Goal: Task Accomplishment & Management: Manage account settings

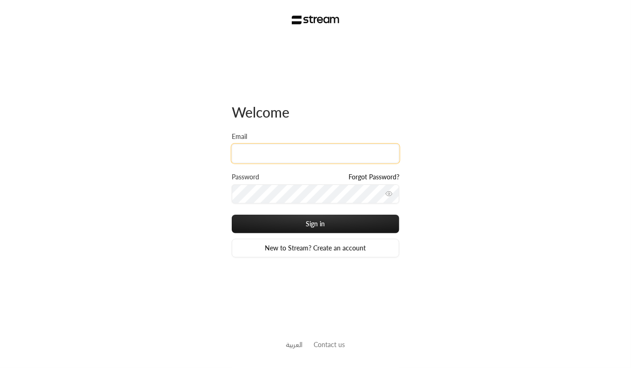
type input "[EMAIL_ADDRESS][DOMAIN_NAME]"
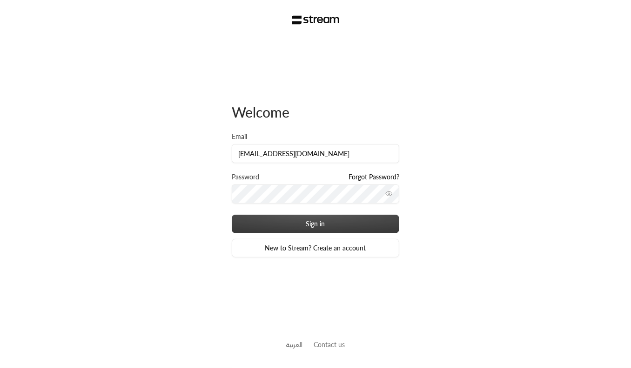
click at [289, 222] on button "Sign in" at bounding box center [315, 224] width 167 height 19
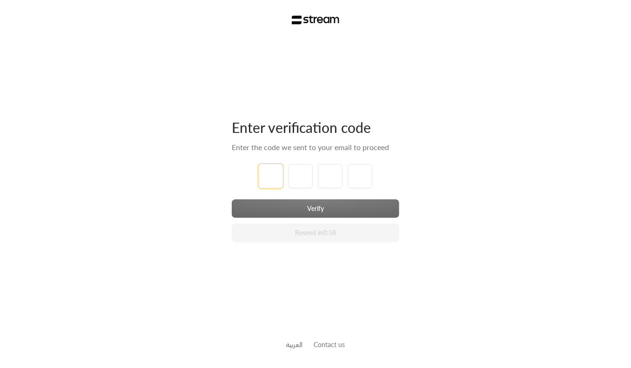
type input "1"
type input "2"
type input "3"
type input "4"
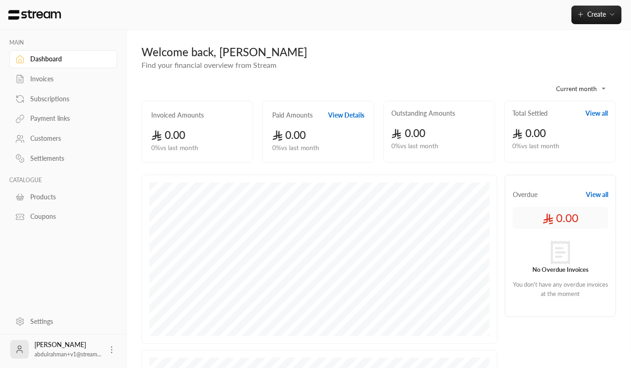
click at [56, 75] on div "Invoices" at bounding box center [67, 78] width 75 height 9
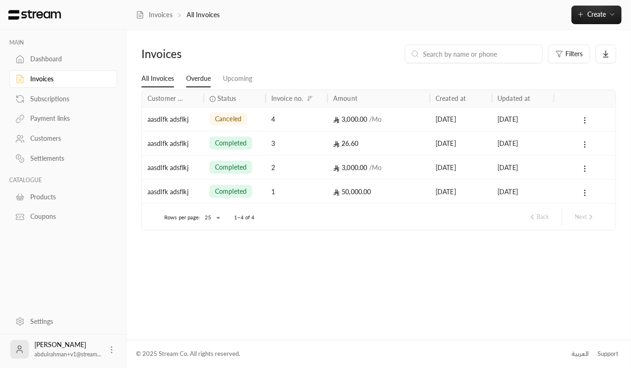
click at [199, 75] on link "Overdue" at bounding box center [198, 79] width 25 height 17
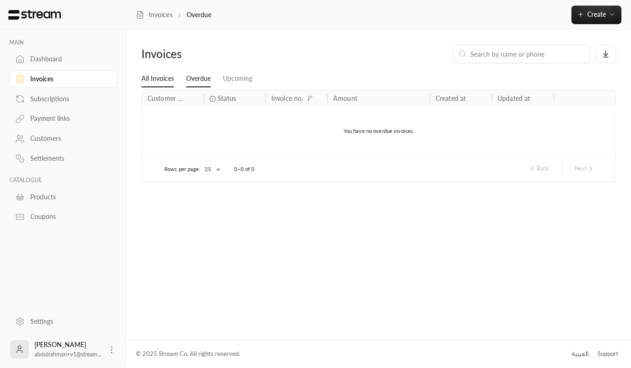
click at [167, 72] on link "All Invoices" at bounding box center [157, 79] width 33 height 17
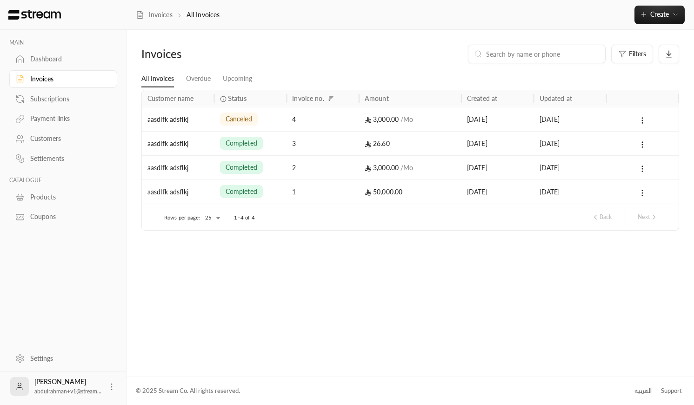
click at [374, 297] on div "Invoices Filters All Invoices Overdue Upcoming Customer name Status Invoice no.…" at bounding box center [411, 203] width 568 height 347
click at [630, 15] on span "Create" at bounding box center [659, 14] width 19 height 8
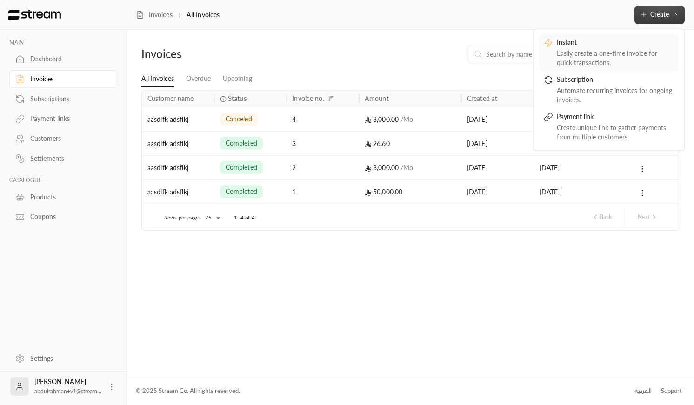
click at [575, 46] on div "Instant" at bounding box center [615, 43] width 117 height 11
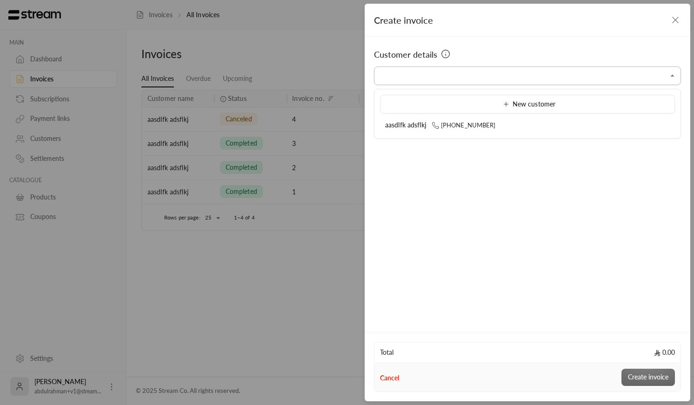
click at [455, 74] on input "Select customer" at bounding box center [527, 76] width 307 height 16
click at [443, 130] on li "aasdlfk adsflkj [PHONE_NUMBER]" at bounding box center [527, 125] width 295 height 18
type input "**********"
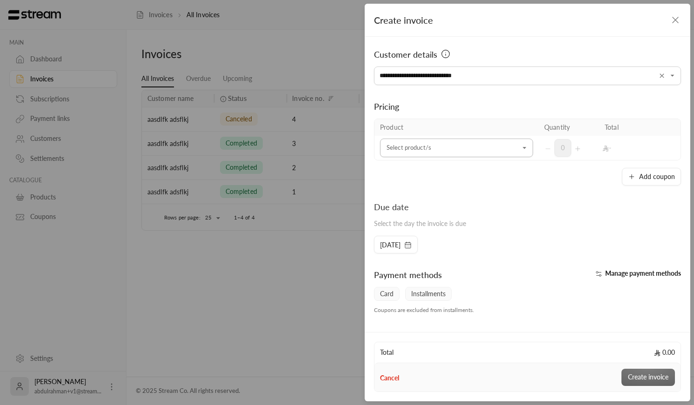
click at [441, 143] on input "Select customer" at bounding box center [456, 148] width 153 height 16
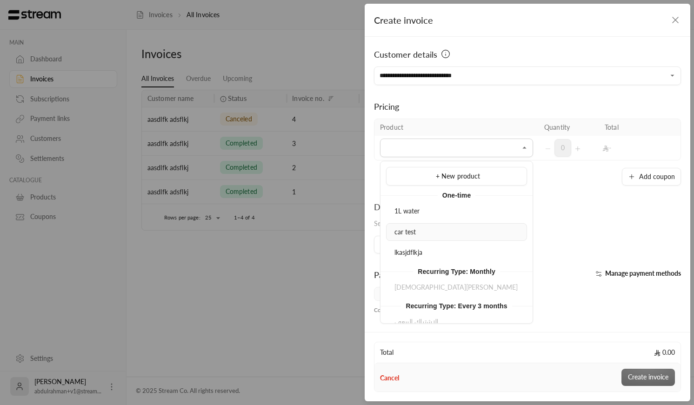
click at [428, 240] on li "car test" at bounding box center [456, 232] width 141 height 18
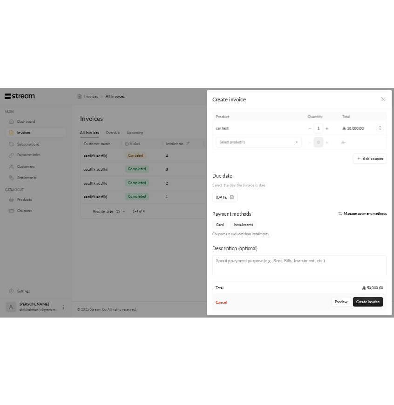
scroll to position [96, 0]
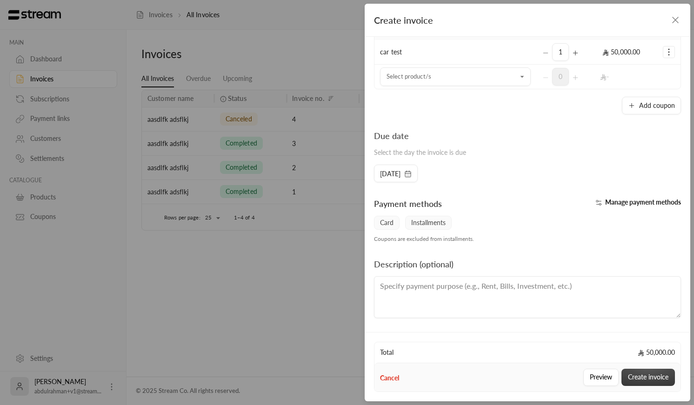
click at [630, 368] on button "Create invoice" at bounding box center [648, 377] width 53 height 17
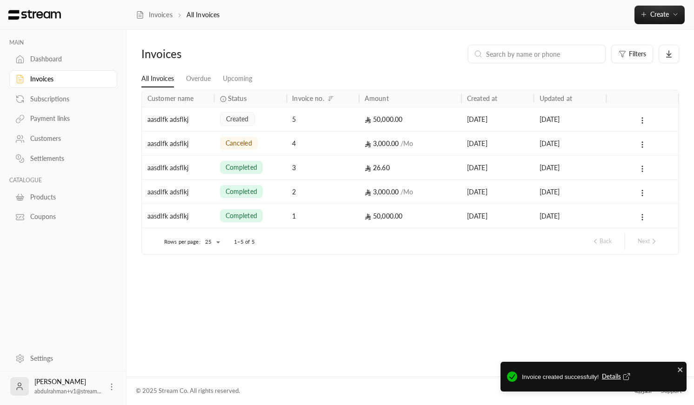
click at [251, 121] on div "created" at bounding box center [237, 119] width 35 height 14
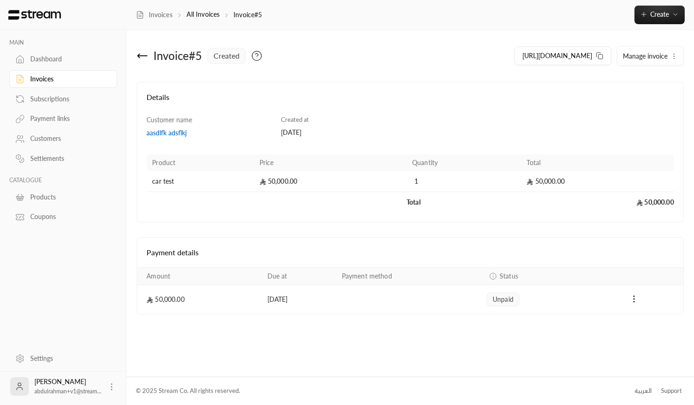
click at [630, 302] on div "Payments" at bounding box center [634, 299] width 87 height 11
click at [630, 299] on circle "Payments" at bounding box center [634, 299] width 1 height 1
click at [630, 319] on li "Mark as paid" at bounding box center [654, 323] width 43 height 17
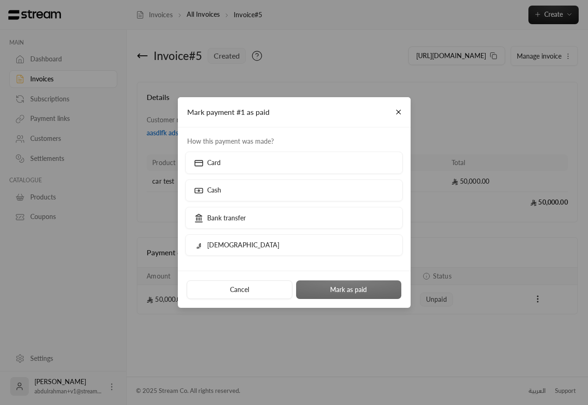
click at [260, 144] on span "How this payment was made?" at bounding box center [293, 141] width 223 height 9
drag, startPoint x: 184, startPoint y: 130, endPoint x: 284, endPoint y: 134, distance: 100.1
click at [284, 134] on div "How this payment was made? Card Cash Bank transfer Qurrah" at bounding box center [294, 198] width 233 height 143
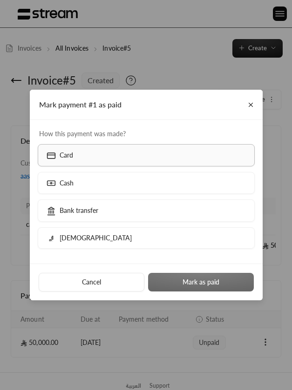
click at [114, 161] on label "Card" at bounding box center [146, 155] width 217 height 22
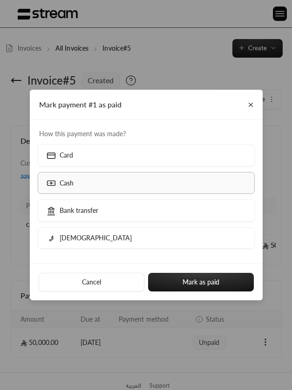
click at [109, 189] on label "Cash" at bounding box center [146, 183] width 217 height 22
click at [108, 222] on div "Bank transfer" at bounding box center [146, 213] width 222 height 27
click at [108, 175] on label "Cash" at bounding box center [146, 183] width 217 height 22
click at [109, 227] on div "Bank transfer" at bounding box center [146, 213] width 222 height 27
click at [109, 215] on label "Bank transfer" at bounding box center [146, 211] width 217 height 22
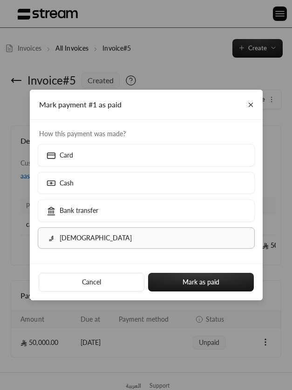
click at [110, 240] on label "[DEMOGRAPHIC_DATA]" at bounding box center [146, 237] width 217 height 21
click at [121, 157] on label "Card" at bounding box center [146, 155] width 217 height 22
click at [120, 178] on label "Cash" at bounding box center [146, 183] width 217 height 22
click at [120, 214] on label "Bank transfer" at bounding box center [146, 211] width 217 height 22
click at [122, 233] on label "[DEMOGRAPHIC_DATA]" at bounding box center [146, 237] width 217 height 21
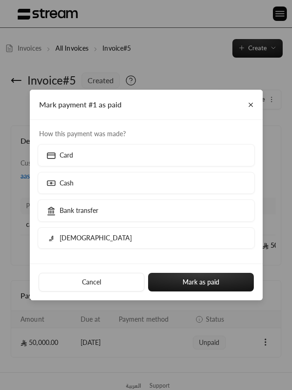
click at [119, 130] on span "How this payment was made?" at bounding box center [146, 133] width 222 height 9
drag, startPoint x: 137, startPoint y: 130, endPoint x: 38, endPoint y: 120, distance: 99.6
click at [38, 120] on div "How this payment was made? Card Cash Bank transfer Qurrah" at bounding box center [146, 191] width 233 height 143
click at [44, 122] on div "How this payment was made? Card Cash Bank transfer Qurrah" at bounding box center [146, 191] width 233 height 143
drag, startPoint x: 51, startPoint y: 261, endPoint x: 90, endPoint y: 261, distance: 39.5
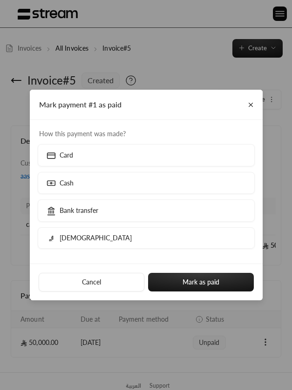
click at [90, 261] on div "How this payment was made? Card Cash Bank transfer Qurrah" at bounding box center [146, 191] width 233 height 143
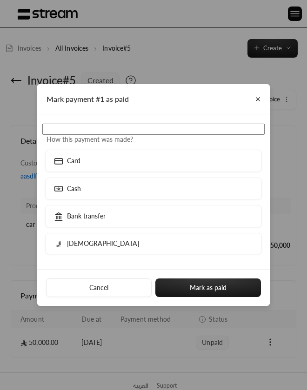
click at [152, 132] on input at bounding box center [153, 129] width 222 height 11
type input "*"
type input "******"
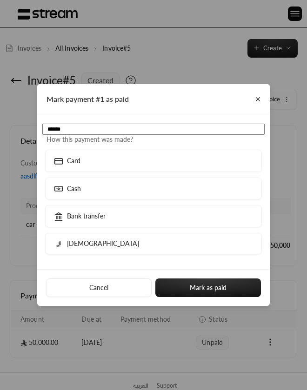
click at [87, 129] on input "******" at bounding box center [153, 129] width 222 height 11
drag, startPoint x: 140, startPoint y: 138, endPoint x: 43, endPoint y: 138, distance: 96.8
click at [43, 138] on span "How this payment was made?" at bounding box center [153, 139] width 222 height 9
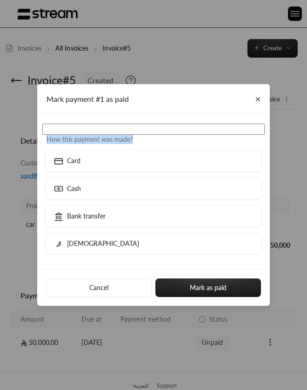
click at [43, 138] on span "How this payment was made?" at bounding box center [153, 139] width 222 height 9
click at [68, 140] on span "How this payment was made?" at bounding box center [153, 139] width 222 height 9
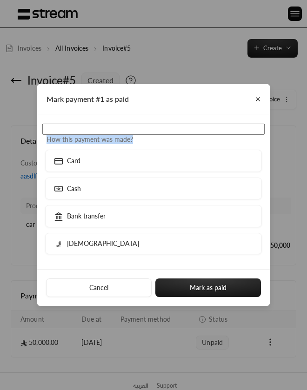
click at [68, 140] on span "How this payment was made?" at bounding box center [153, 139] width 222 height 9
click at [82, 140] on span "How this payment was made?" at bounding box center [153, 139] width 222 height 9
click at [160, 140] on span "How this payment was made?" at bounding box center [153, 139] width 222 height 9
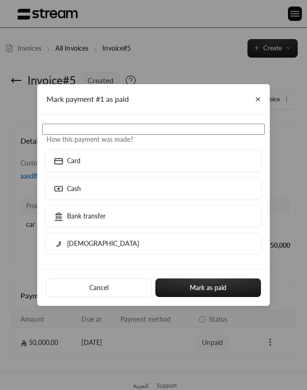
click at [160, 140] on span "How this payment was made?" at bounding box center [153, 139] width 222 height 9
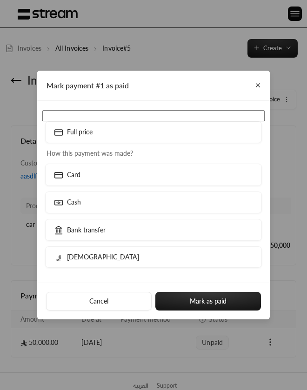
click at [82, 115] on input at bounding box center [153, 115] width 222 height 11
click at [77, 117] on input at bounding box center [153, 115] width 222 height 11
click at [74, 134] on p "Full price" at bounding box center [80, 131] width 26 height 9
click at [73, 115] on input at bounding box center [153, 115] width 222 height 11
click at [83, 99] on div "Mark payment #1 as paid" at bounding box center [153, 86] width 233 height 30
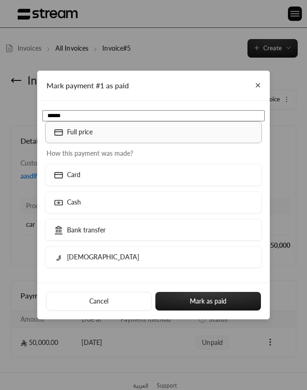
click at [66, 137] on div "Full price" at bounding box center [74, 132] width 42 height 10
click at [80, 178] on p "Card" at bounding box center [73, 174] width 13 height 9
click at [75, 116] on input "******" at bounding box center [153, 115] width 222 height 11
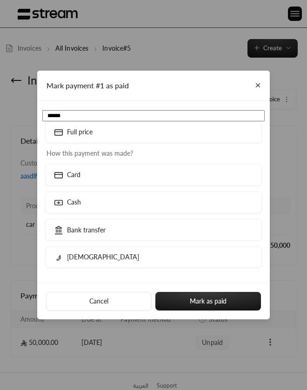
click at [75, 116] on input "******" at bounding box center [153, 115] width 222 height 11
type input "******"
click at [122, 114] on input "******" at bounding box center [153, 115] width 222 height 11
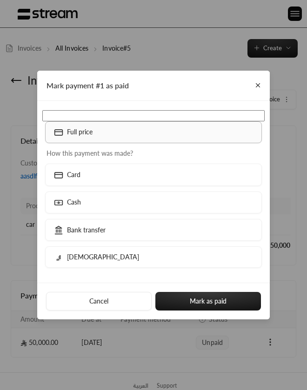
click at [60, 131] on icon at bounding box center [58, 132] width 9 height 9
click at [93, 136] on div "Full price" at bounding box center [74, 132] width 42 height 10
click at [87, 169] on label "Card" at bounding box center [153, 175] width 217 height 22
click at [66, 182] on label "Card" at bounding box center [153, 175] width 217 height 22
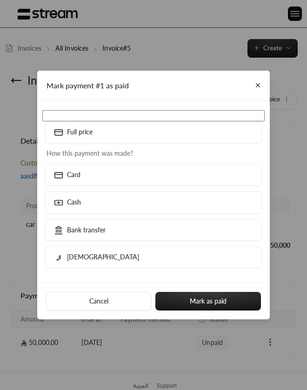
click at [81, 214] on div "Cash" at bounding box center [153, 205] width 222 height 27
click at [81, 203] on div "Cash" at bounding box center [68, 203] width 31 height 10
click at [83, 225] on div "Bank transfer" at bounding box center [80, 230] width 55 height 10
click at [86, 196] on label "Cash" at bounding box center [153, 203] width 217 height 22
click at [85, 178] on label "Card" at bounding box center [153, 175] width 217 height 22
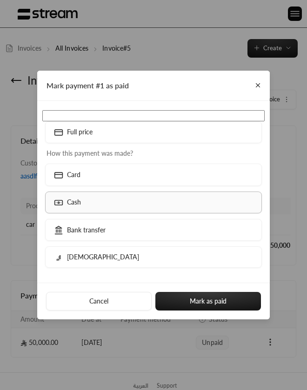
click at [86, 209] on label "Cash" at bounding box center [153, 203] width 217 height 22
click at [86, 232] on p "Bank transfer" at bounding box center [86, 230] width 39 height 9
click at [105, 113] on input at bounding box center [153, 115] width 222 height 11
click at [118, 127] on label "Full price" at bounding box center [153, 132] width 217 height 22
click at [222, 109] on div "Full price How this payment was made? Card Cash Bank transfer Qurrah" at bounding box center [153, 192] width 233 height 182
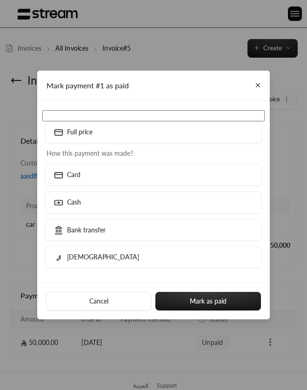
click at [208, 114] on input at bounding box center [153, 115] width 222 height 11
click at [195, 104] on div "Full price How this payment was made? Card Cash Bank transfer Qurrah" at bounding box center [153, 192] width 233 height 182
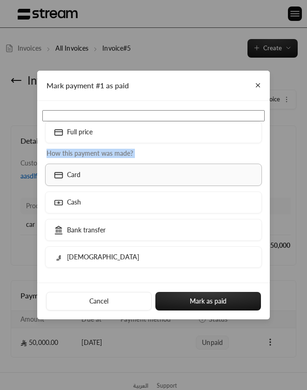
drag, startPoint x: 200, startPoint y: 118, endPoint x: 223, endPoint y: 177, distance: 63.9
click at [223, 177] on div "Full price How this payment was made? Card Cash Bank transfer Qurrah" at bounding box center [153, 192] width 233 height 182
click at [196, 154] on span "How this payment was made?" at bounding box center [153, 153] width 222 height 9
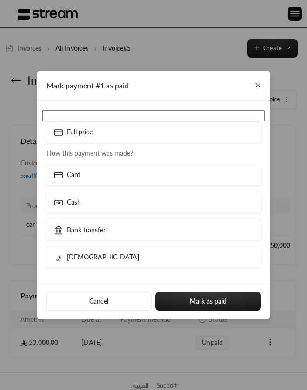
click at [196, 154] on span "How this payment was made?" at bounding box center [153, 153] width 222 height 9
click at [199, 94] on div "Mark payment #1 as paid" at bounding box center [153, 86] width 233 height 30
drag, startPoint x: 181, startPoint y: 97, endPoint x: 207, endPoint y: 281, distance: 186.2
click at [207, 281] on div "Mark payment #1 as paid Full price How this payment was made? Card Cash Bank tr…" at bounding box center [153, 195] width 233 height 249
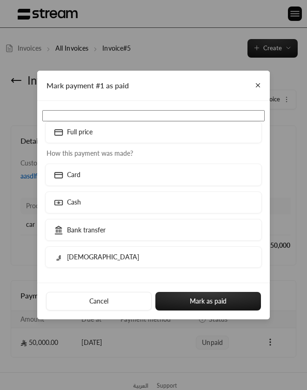
click at [207, 281] on div "Full price How this payment was made? Card Cash Bank transfer Qurrah" at bounding box center [153, 192] width 233 height 182
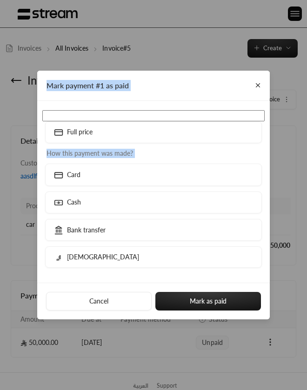
drag, startPoint x: 214, startPoint y: 283, endPoint x: 111, endPoint y: 71, distance: 235.5
click at [111, 71] on div "Mark payment #1 as paid Full price How this payment was made? Card Cash Bank tr…" at bounding box center [153, 195] width 233 height 249
click at [110, 81] on span "Mark payment #1 as paid" at bounding box center [88, 85] width 82 height 9
drag, startPoint x: 110, startPoint y: 78, endPoint x: 205, endPoint y: 287, distance: 229.4
click at [205, 287] on div "Mark payment #1 as paid Full price How this payment was made? Card Cash Bank tr…" at bounding box center [153, 195] width 233 height 249
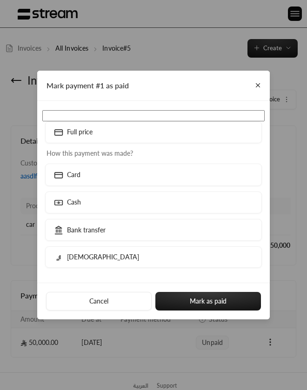
click at [205, 286] on div "Cancel Mark as paid" at bounding box center [153, 301] width 233 height 37
click at [254, 85] on button "Close" at bounding box center [258, 85] width 15 height 15
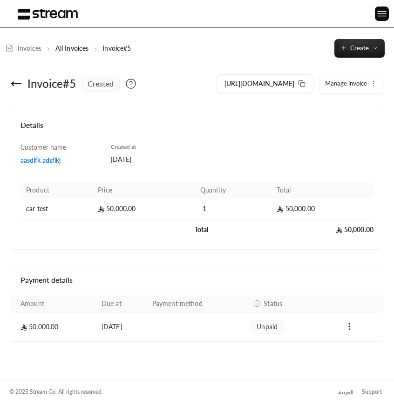
click at [272, 176] on div "Customer name aasdlfk adsflkj Created at [DATE] Product Price Quantity Total ca…" at bounding box center [196, 191] width 361 height 97
click at [305, 84] on icon at bounding box center [301, 83] width 7 height 7
